Goal: Information Seeking & Learning: Learn about a topic

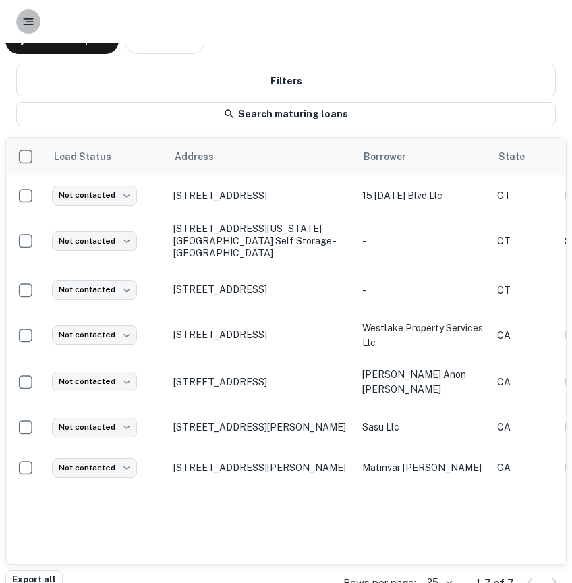
click at [30, 11] on button "button" at bounding box center [28, 21] width 24 height 24
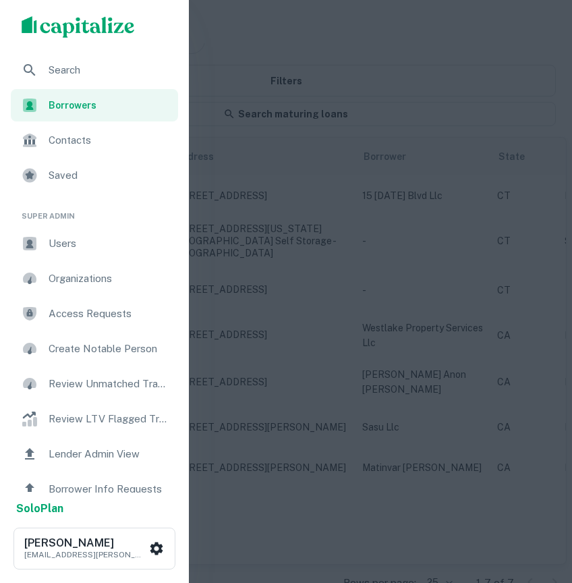
click at [60, 62] on span "Search" at bounding box center [109, 70] width 121 height 16
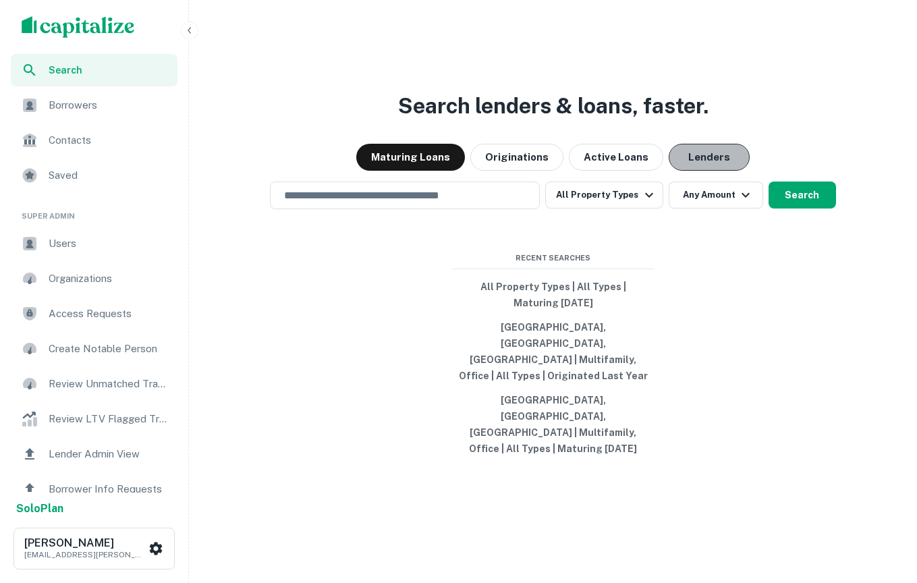
click at [571, 171] on button "Lenders" at bounding box center [708, 157] width 81 height 27
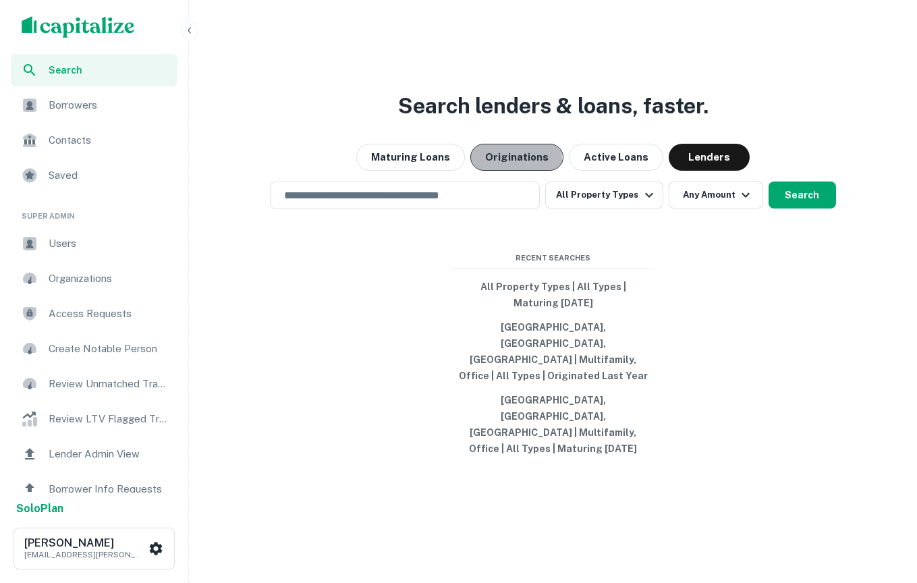
click at [505, 171] on button "Originations" at bounding box center [516, 157] width 93 height 27
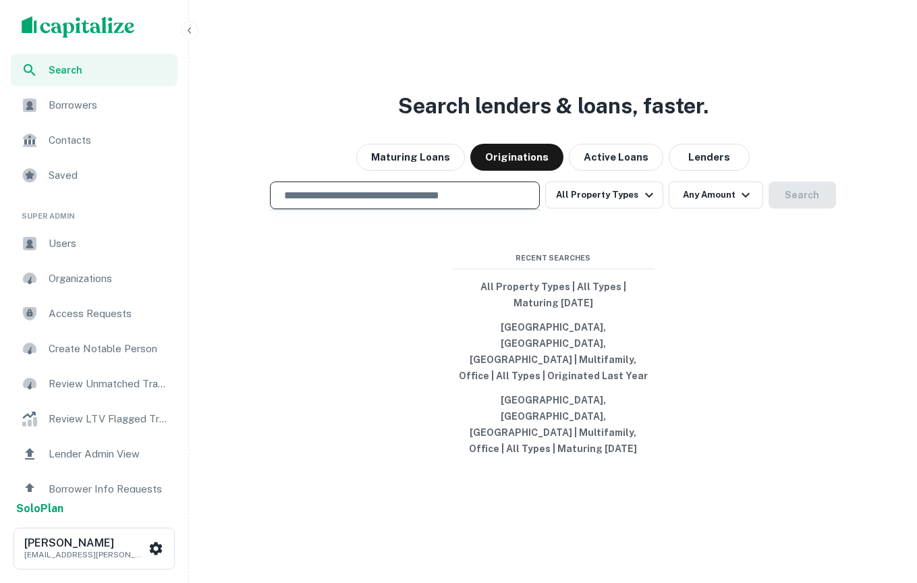
click at [423, 203] on input "text" at bounding box center [405, 196] width 258 height 16
type input "**********"
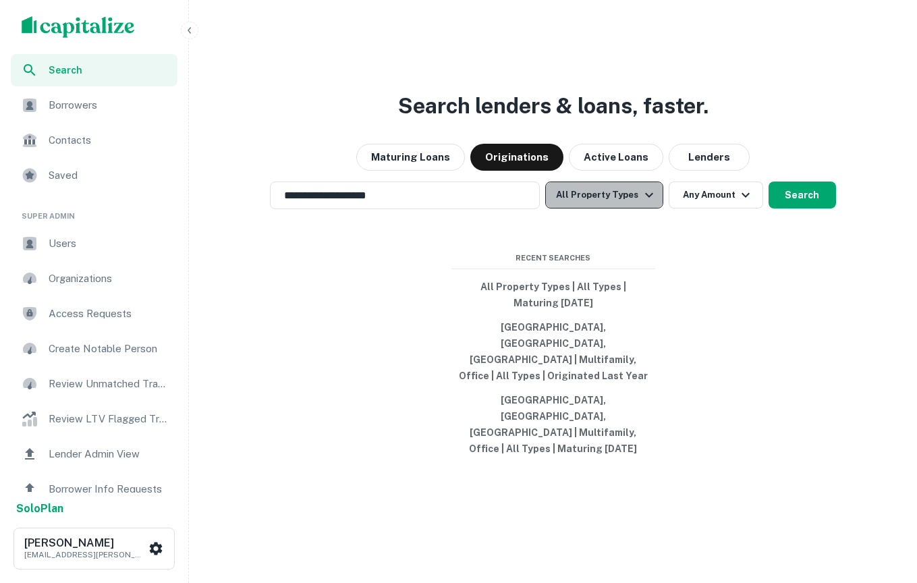
click at [571, 208] on button "All Property Types" at bounding box center [603, 194] width 117 height 27
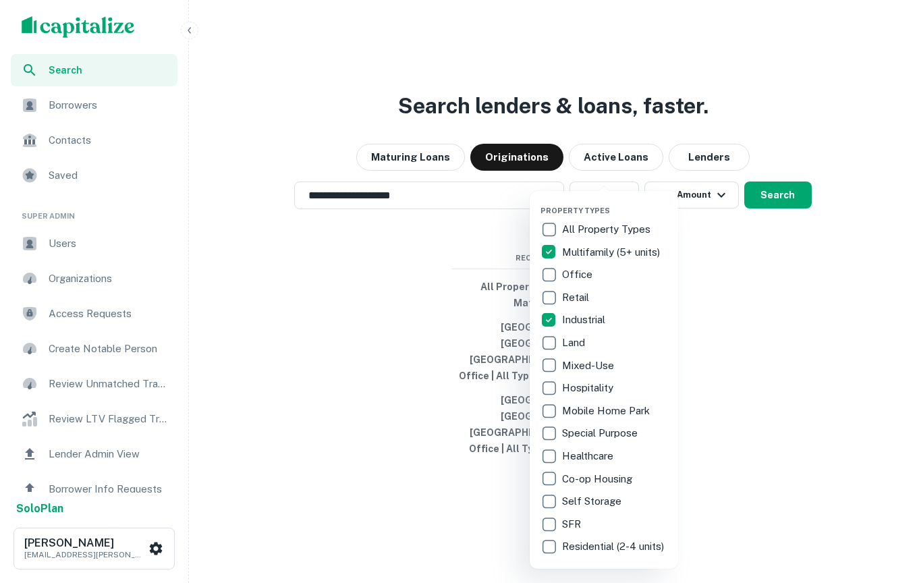
click at [539, 299] on div "Property Types All Property Types Multifamily (5+ units) Office Retail Industri…" at bounding box center [603, 380] width 148 height 378
click at [571, 357] on div at bounding box center [458, 291] width 917 height 583
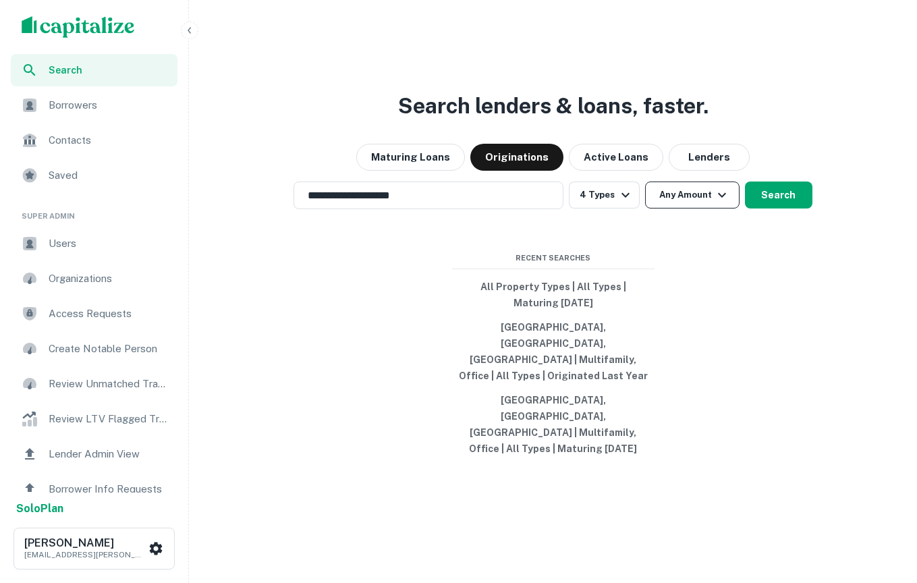
click at [571, 208] on button "Any Amount" at bounding box center [692, 194] width 94 height 27
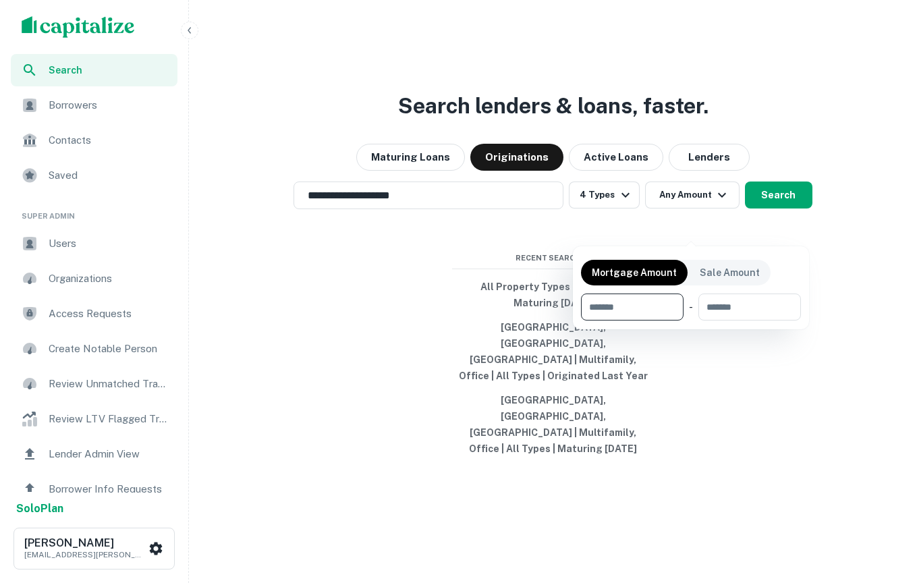
click at [571, 308] on input "number" at bounding box center [627, 306] width 93 height 27
type input "*"
type input "**"
click at [571, 278] on p "Sale Amount" at bounding box center [729, 272] width 60 height 15
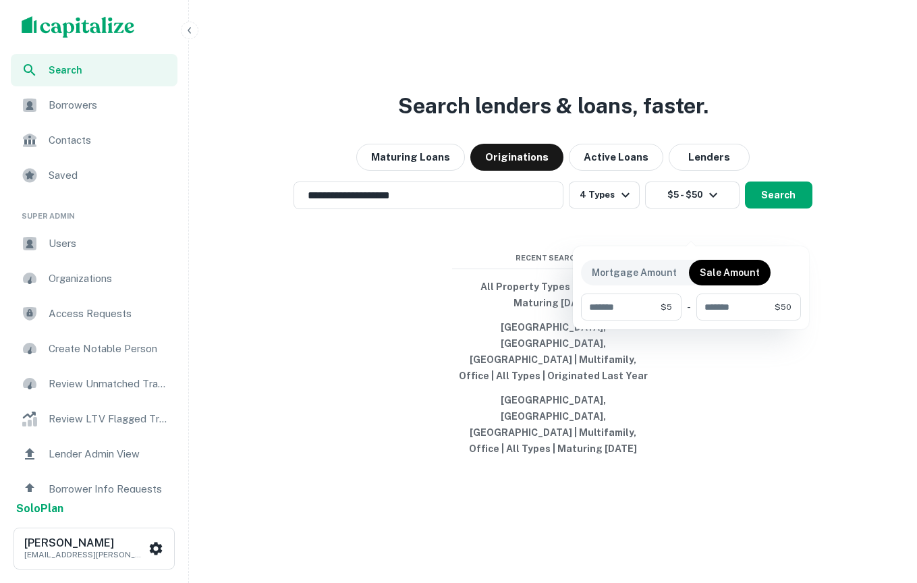
click at [571, 213] on div at bounding box center [458, 291] width 917 height 583
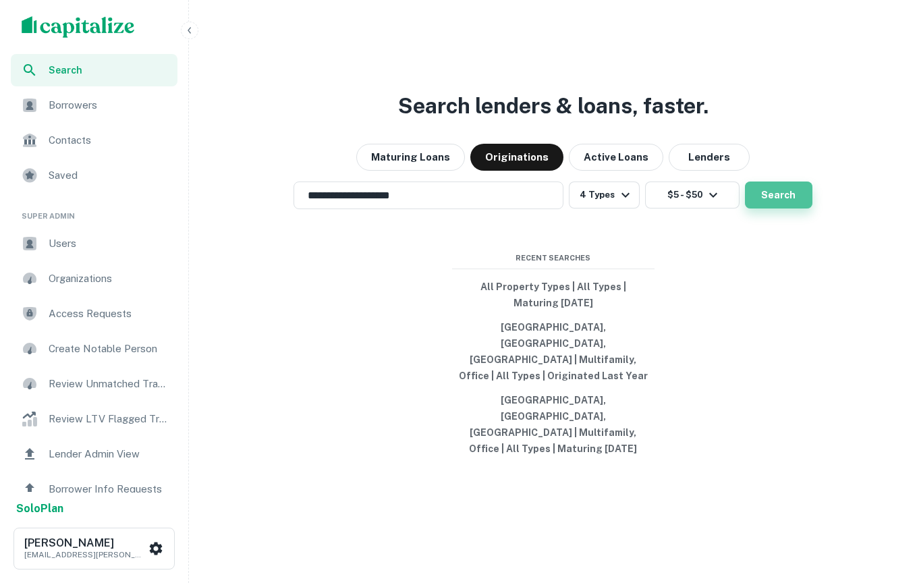
click at [571, 208] on button "Search" at bounding box center [778, 194] width 67 height 27
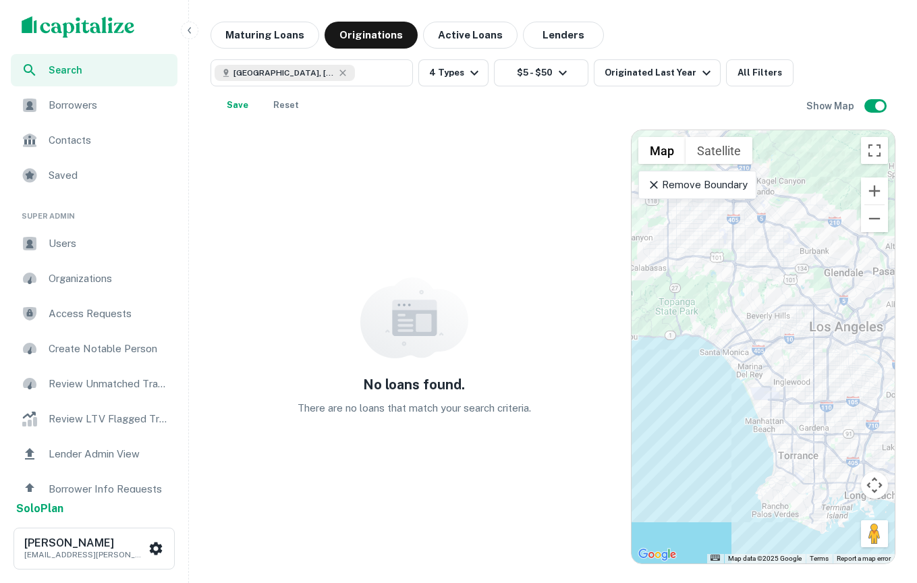
click at [526, 94] on div "[GEOGRAPHIC_DATA], [GEOGRAPHIC_DATA], [GEOGRAPHIC_DATA] ​ 4 Types $5 - $50 Orig…" at bounding box center [508, 88] width 596 height 59
click at [520, 78] on button "$5 - $50" at bounding box center [541, 72] width 94 height 27
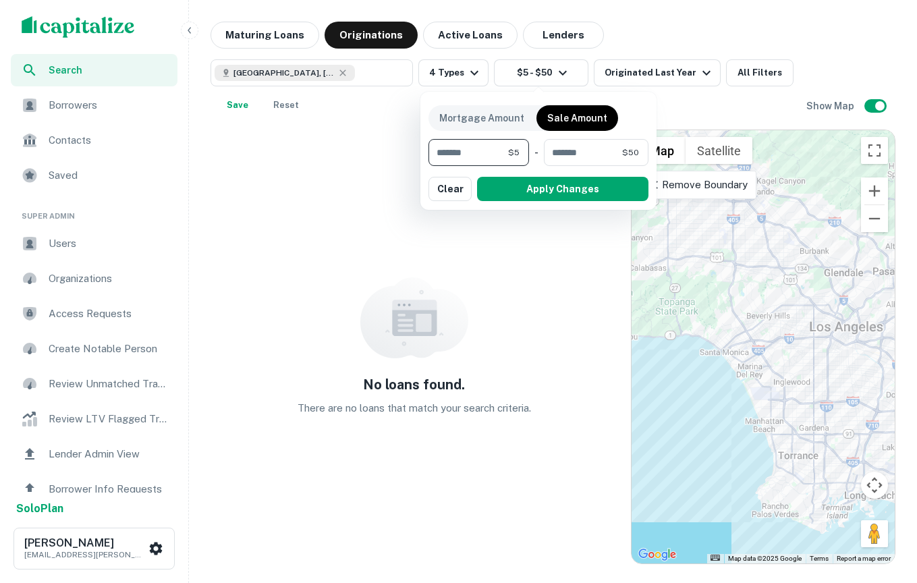
type input "*******"
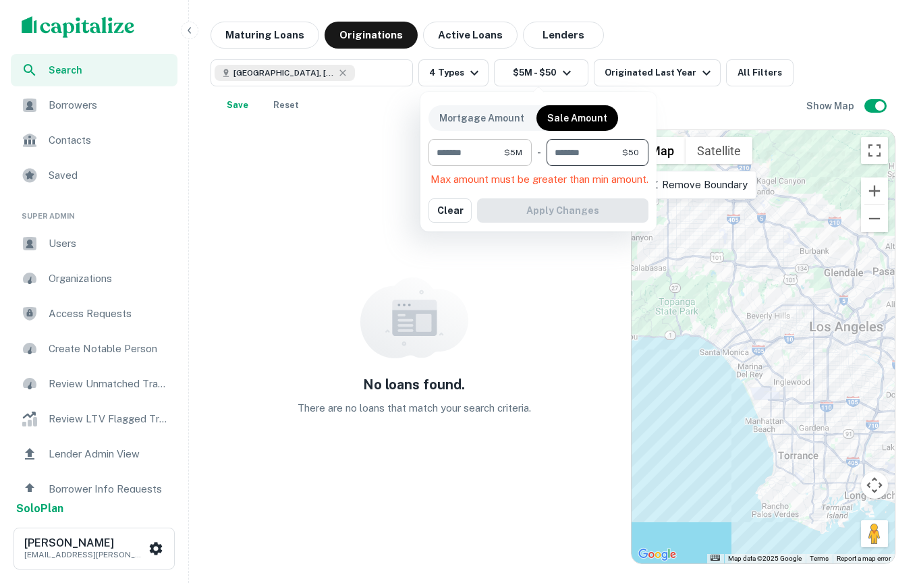
type input "********"
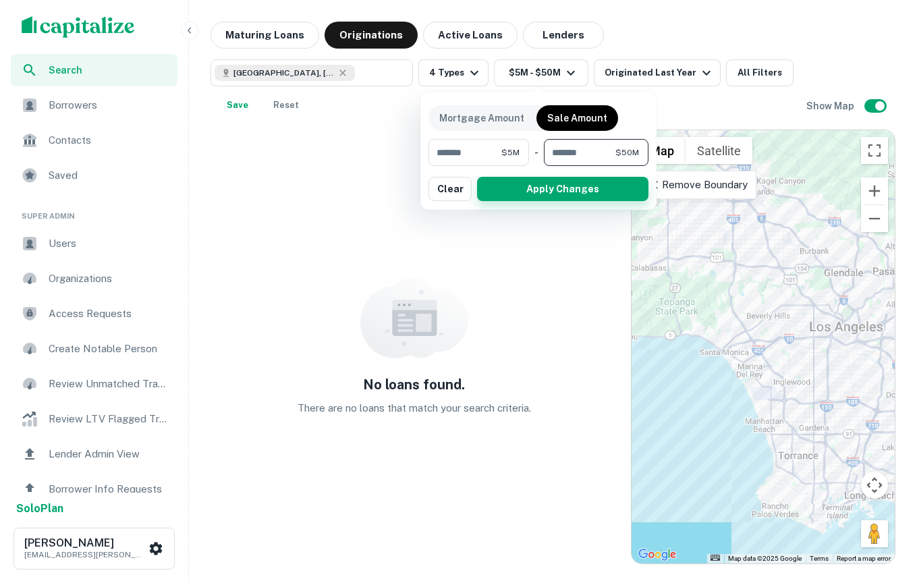
click at [538, 192] on button "Apply Changes" at bounding box center [562, 189] width 171 height 24
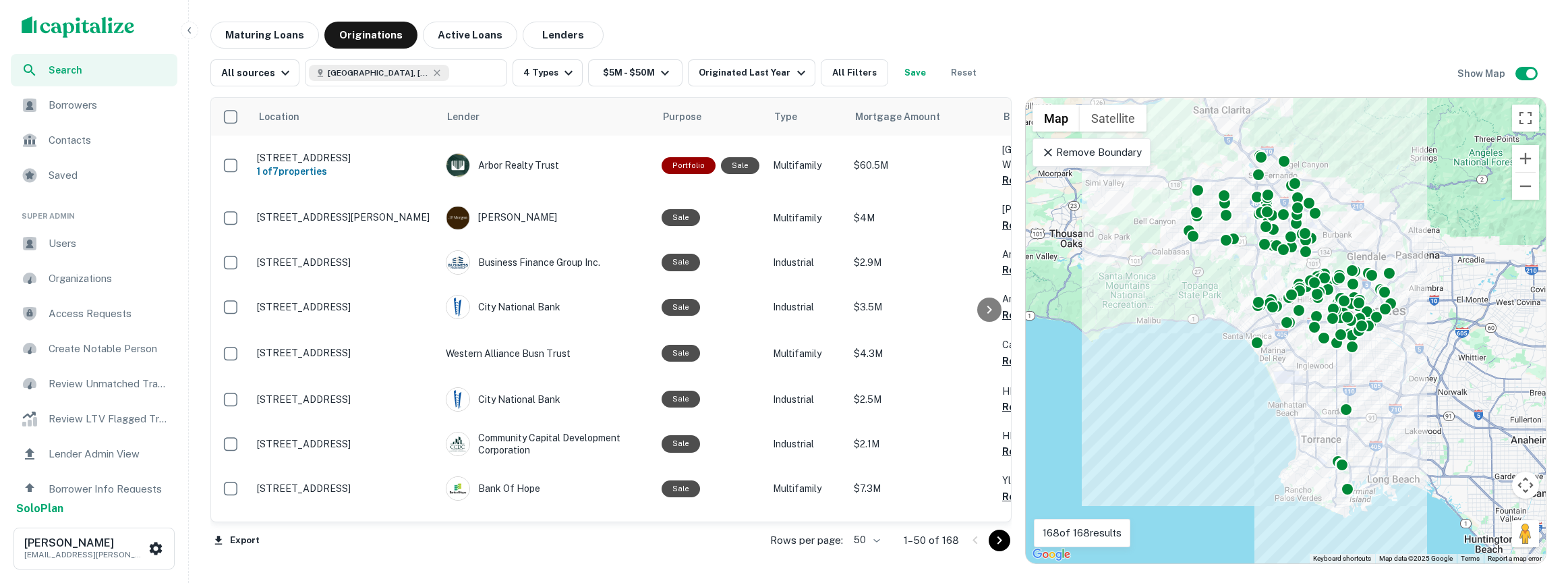
click at [571, 165] on div "Remove Boundary" at bounding box center [1092, 152] width 118 height 28
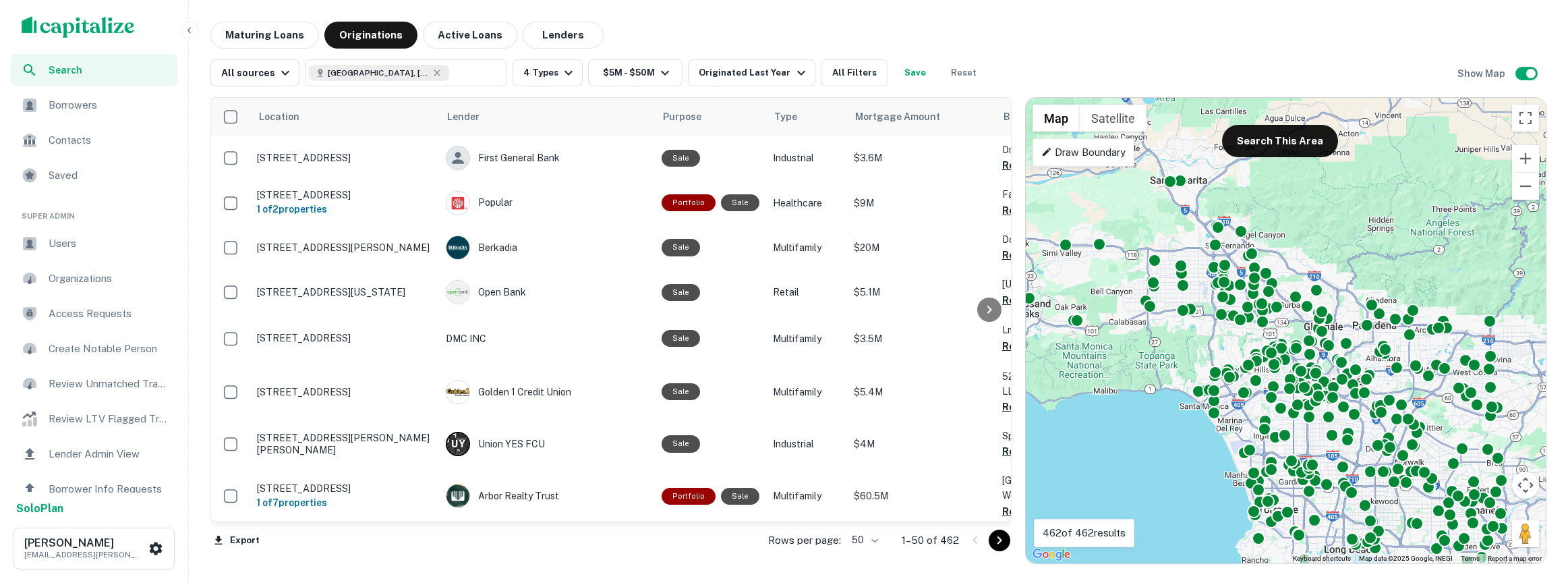
drag, startPoint x: 1164, startPoint y: 351, endPoint x: 1136, endPoint y: 430, distance: 83.6
click at [571, 430] on div "To activate drag with keyboard, press Alt + Enter. Once in keyboard drag state,…" at bounding box center [1286, 330] width 520 height 465
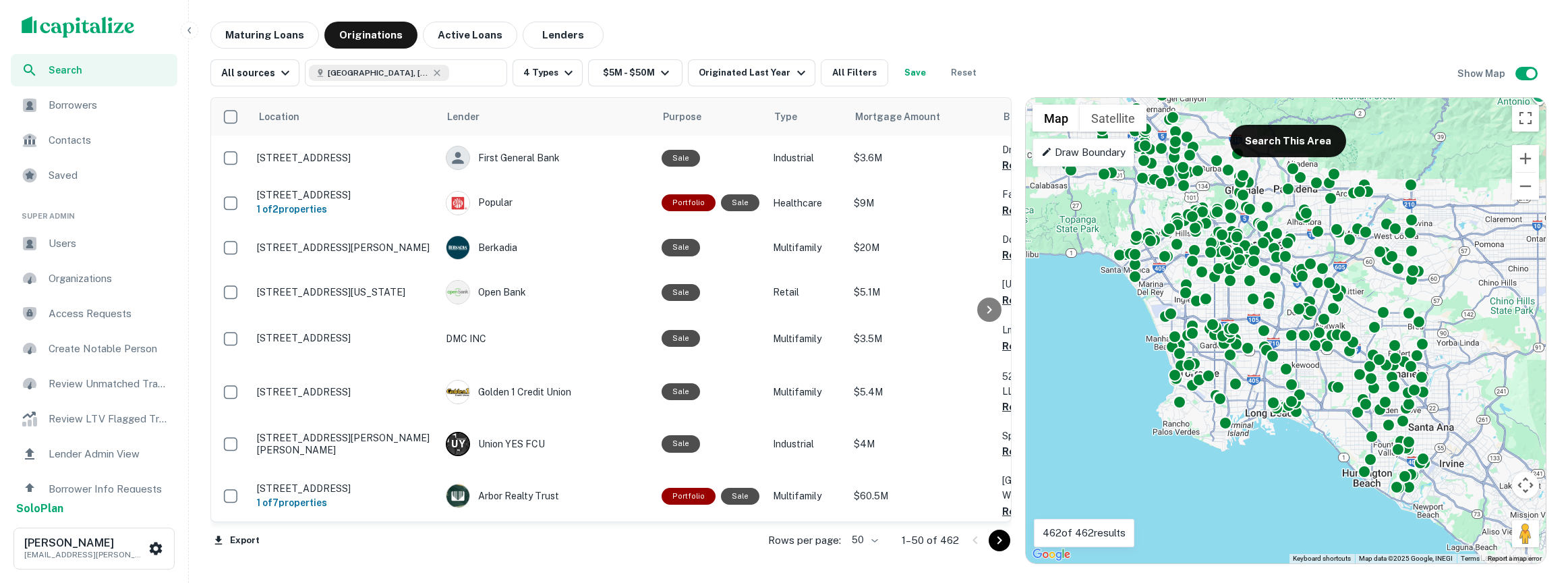
drag, startPoint x: 1198, startPoint y: 338, endPoint x: 1105, endPoint y: 194, distance: 171.8
click at [571, 194] on div "To activate drag with keyboard, press Alt + Enter. Once in keyboard drag state,…" at bounding box center [1286, 330] width 520 height 465
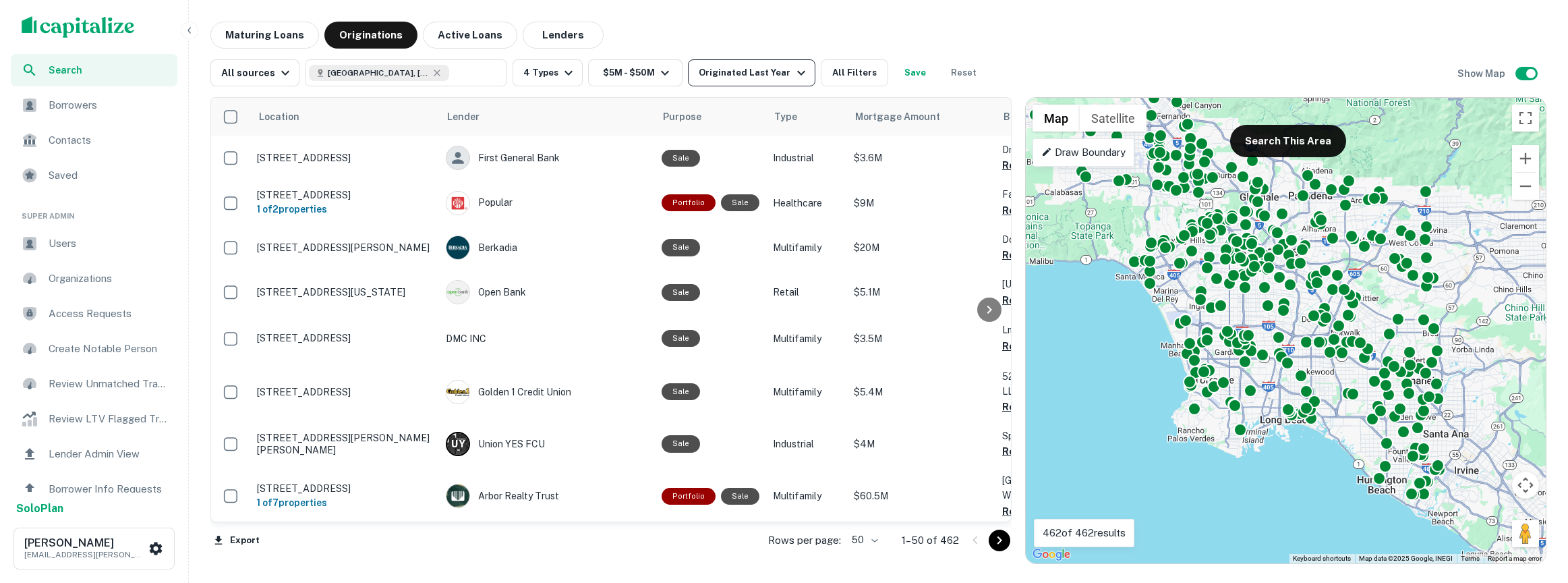
click at [571, 74] on div "Originated Last Year" at bounding box center [754, 73] width 110 height 16
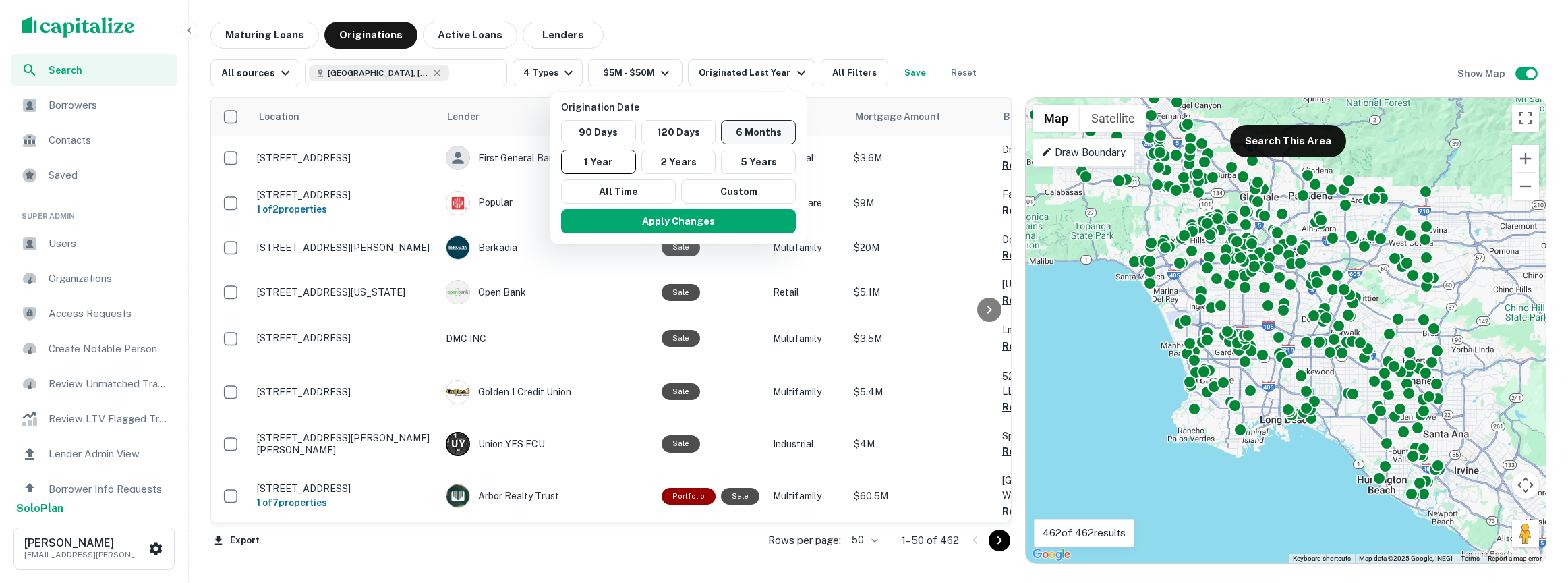
click at [571, 138] on button "6 Months" at bounding box center [758, 132] width 75 height 24
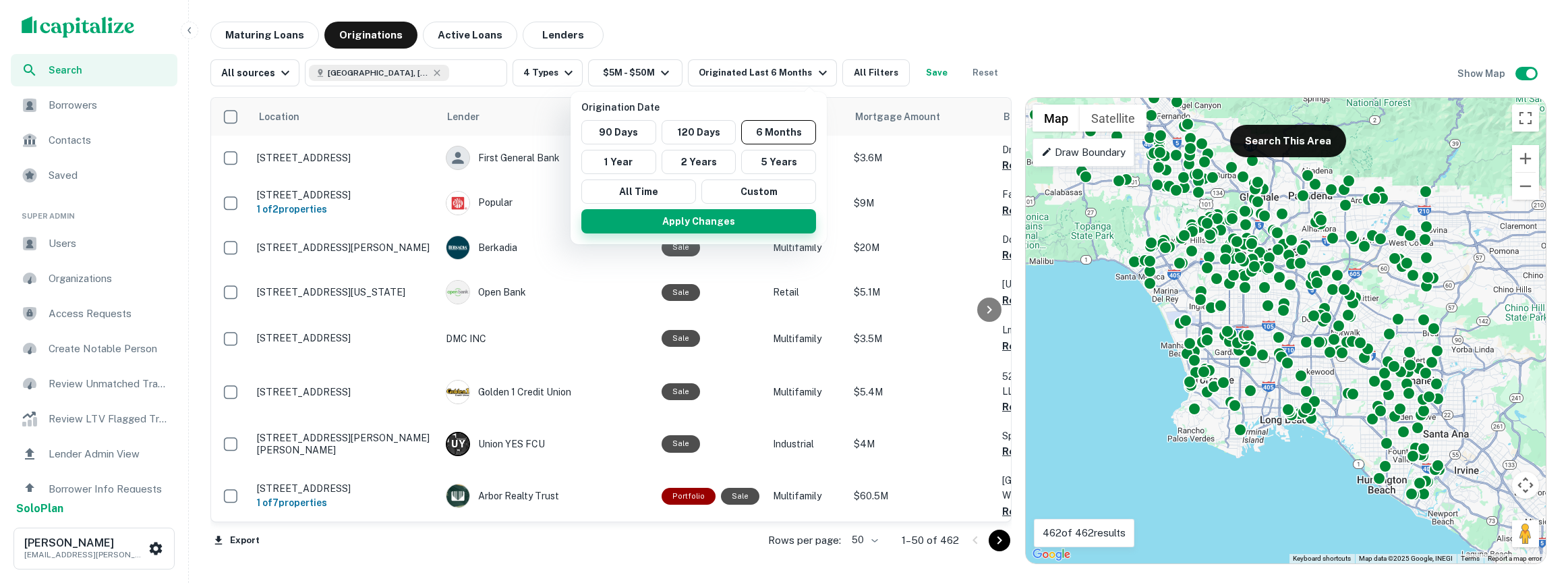
click at [571, 226] on button "Apply Changes" at bounding box center [698, 221] width 235 height 24
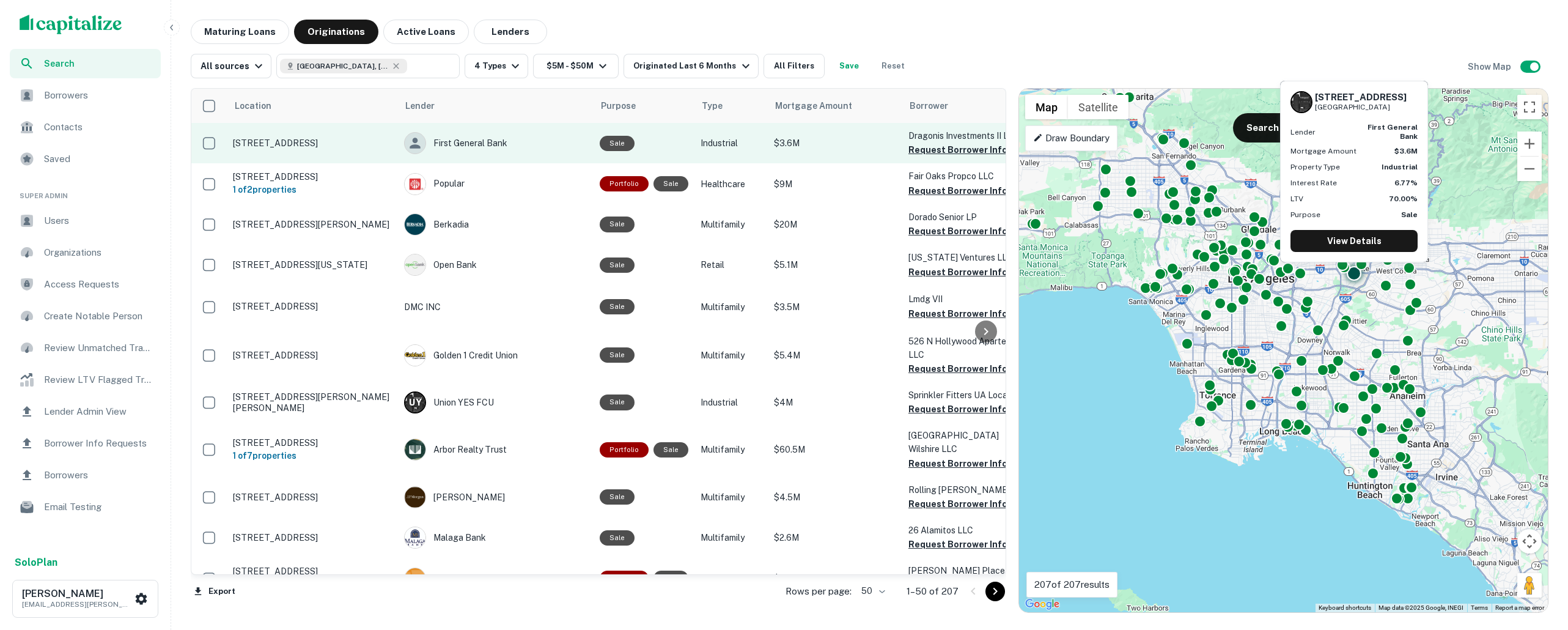
click at [330, 139] on p "[STREET_ADDRESS]" at bounding box center [312, 143] width 159 height 11
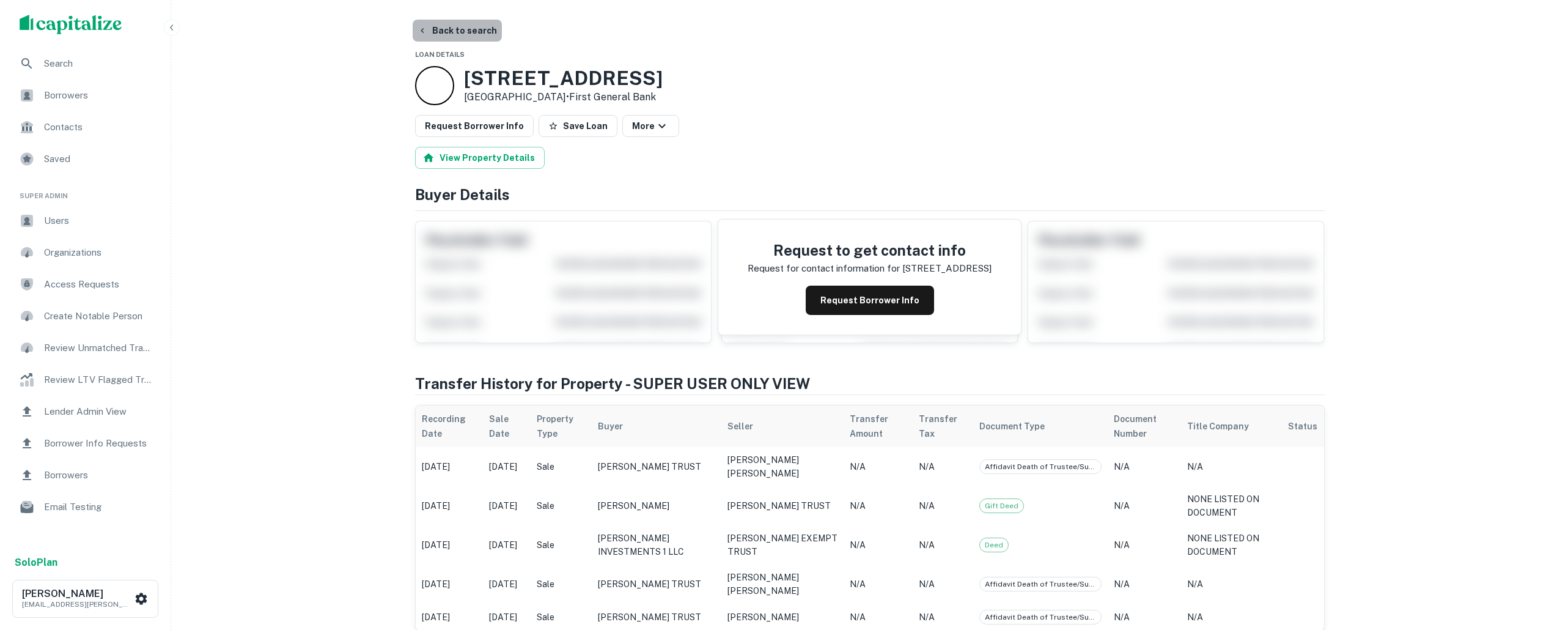
click at [469, 24] on button "Back to search" at bounding box center [457, 31] width 89 height 22
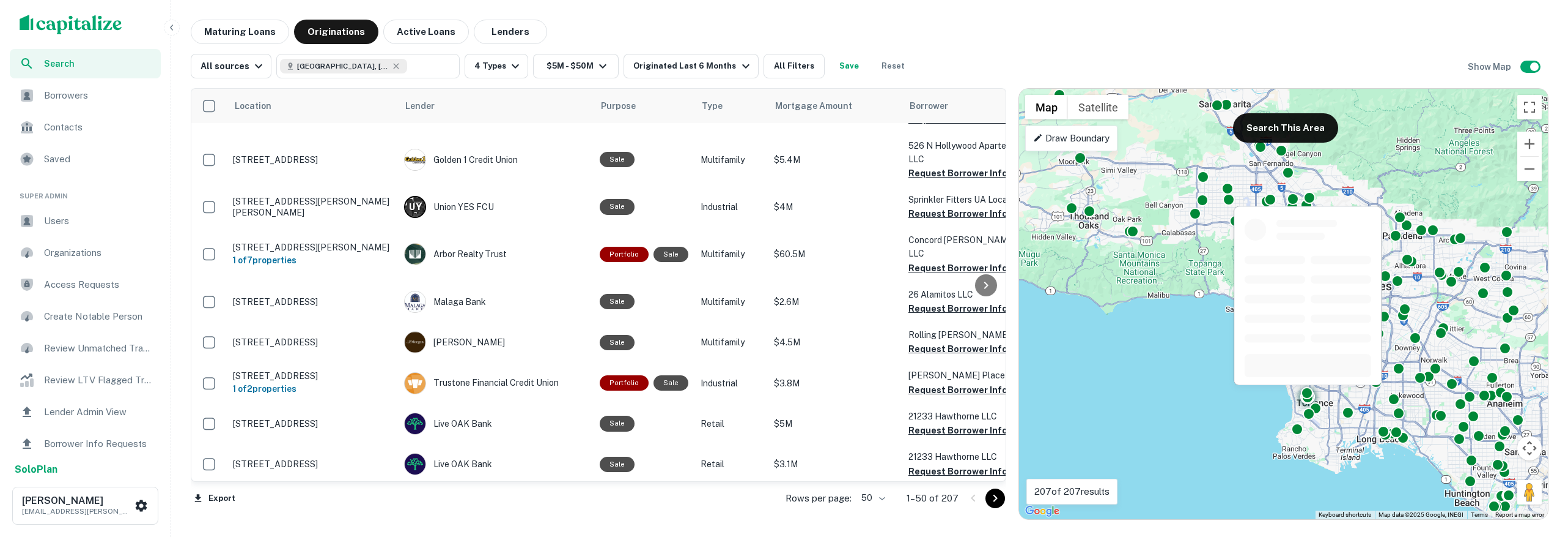
scroll to position [207, 0]
